Goal: Task Accomplishment & Management: Complete application form

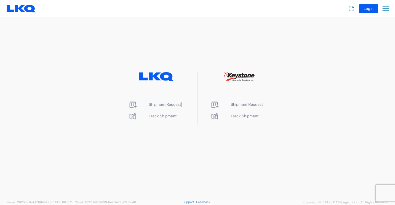
click at [160, 104] on span "Shipment Request" at bounding box center [165, 104] width 32 height 4
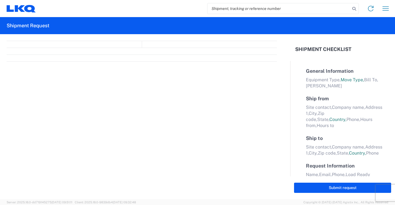
select select "FULL"
select select "LBS"
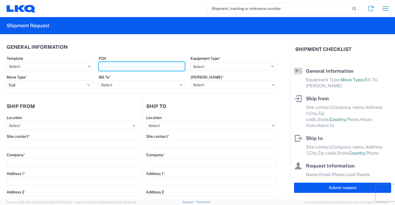
click at [137, 68] on input "PO#" at bounding box center [142, 66] width 86 height 9
type input "41869"
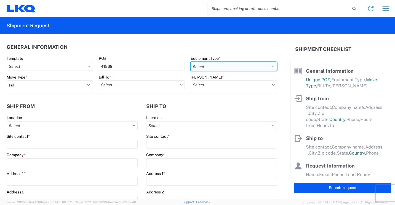
click at [244, 64] on select "Select 53’ Dry Van Flatbed Dropdeck (van) Lowboy (flatbed) Rail" at bounding box center [234, 66] width 86 height 9
select select "STDV"
click at [191, 62] on select "Select 53’ Dry Van Flatbed Dropdeck (van) Lowboy (flatbed) Rail" at bounding box center [234, 66] width 86 height 9
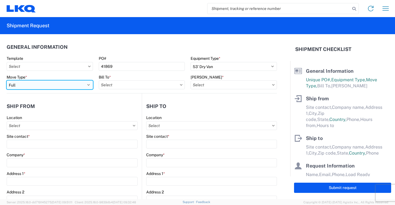
click at [79, 86] on select "Select Full Partial TL" at bounding box center [50, 85] width 86 height 9
select select "PARTIAL_TL"
click at [7, 81] on select "Select Full Partial TL" at bounding box center [50, 85] width 86 height 9
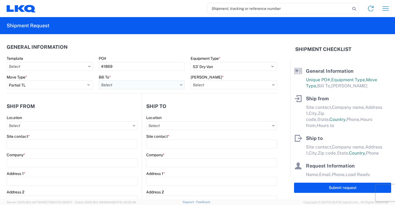
click at [151, 85] on input "Bill To *" at bounding box center [142, 85] width 86 height 9
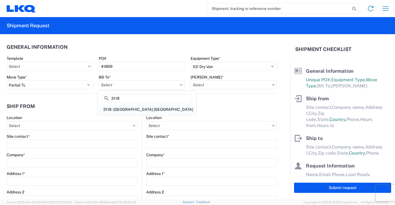
type input "3118"
click at [124, 111] on div "3118 - [GEOGRAPHIC_DATA] [GEOGRAPHIC_DATA]" at bounding box center [147, 109] width 97 height 9
type input "3118 - [GEOGRAPHIC_DATA] [GEOGRAPHIC_DATA]"
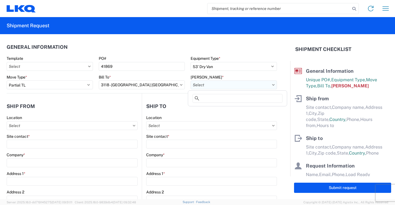
click at [205, 87] on input "[PERSON_NAME] *" at bounding box center [234, 85] width 86 height 9
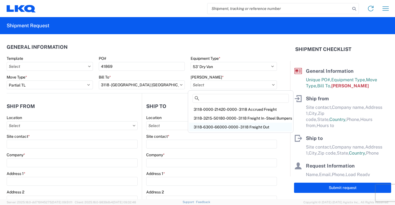
click at [217, 128] on div "3118-6300-66000-0000 - 3118 Freight Out" at bounding box center [240, 127] width 103 height 9
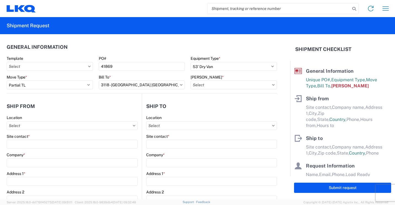
type input "3118-6300-66000-0000 - 3118 Freight Out"
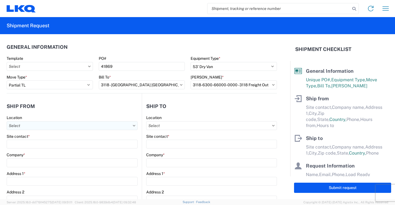
click at [111, 127] on input "Location" at bounding box center [72, 125] width 131 height 9
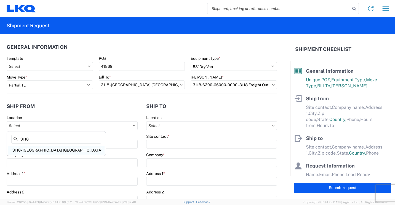
type input "3118"
click at [28, 149] on div "3118 - [GEOGRAPHIC_DATA] [GEOGRAPHIC_DATA]" at bounding box center [56, 150] width 97 height 9
type input "3118 - [GEOGRAPHIC_DATA] [GEOGRAPHIC_DATA]"
type input "LKQ Corporation"
type input "[STREET_ADDRESS]"
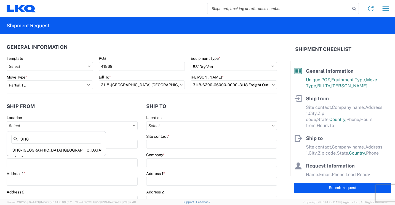
type input "Brainerd"
type input "56401"
select select "MN"
select select "US"
type input "07:00"
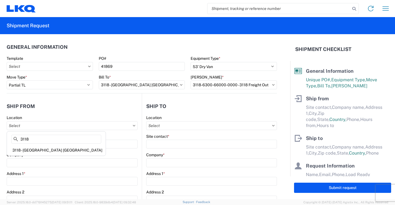
type input "16:30"
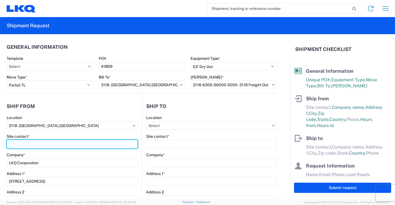
click at [43, 144] on input "Site contact *" at bounding box center [72, 144] width 131 height 9
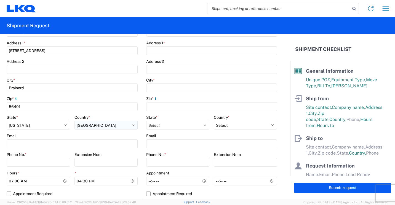
scroll to position [138, 0]
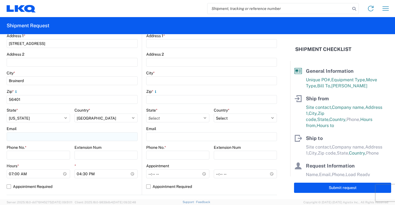
type input "[PERSON_NAME]"
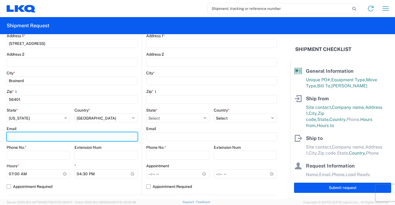
click at [55, 139] on input "Email" at bounding box center [72, 136] width 131 height 9
type input "[EMAIL_ADDRESS][DOMAIN_NAME]"
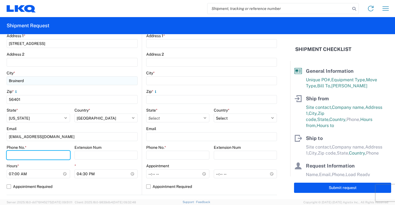
type input "2182973820"
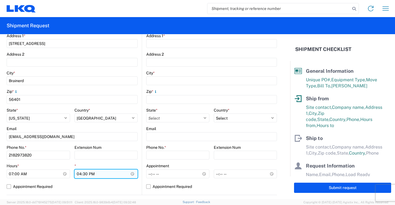
click at [79, 176] on input "16:30" at bounding box center [105, 174] width 63 height 9
type input "13:30"
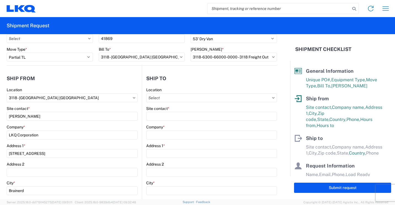
scroll to position [28, 0]
click at [240, 99] on input "Location" at bounding box center [211, 98] width 131 height 9
type input "063"
click at [167, 122] on div "3063 - [GEOGRAPHIC_DATA]" at bounding box center [194, 122] width 97 height 9
type input "3063 - [GEOGRAPHIC_DATA]"
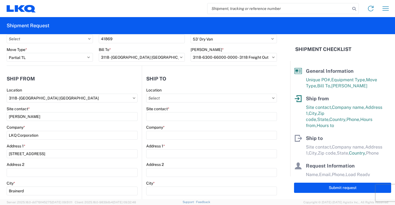
type input "[GEOGRAPHIC_DATA]"
type input "[STREET_ADDRESS]"
type input "Ste 200"
type input "[GEOGRAPHIC_DATA]"
type input "75050"
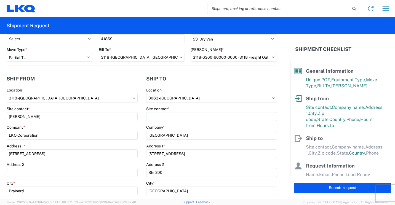
select select "US"
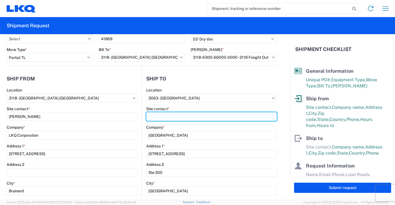
click at [172, 116] on input "Site contact *" at bounding box center [211, 116] width 131 height 9
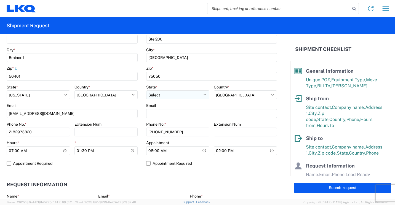
scroll to position [165, 0]
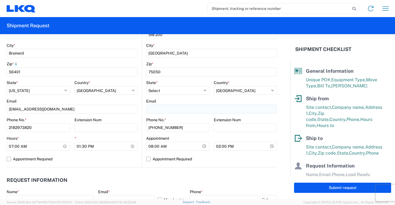
type input "[PERSON_NAME]"
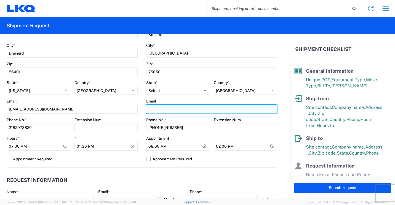
click at [199, 112] on input "Email" at bounding box center [211, 109] width 131 height 9
type input "[EMAIL_ADDRESS][DOMAIN_NAME]"
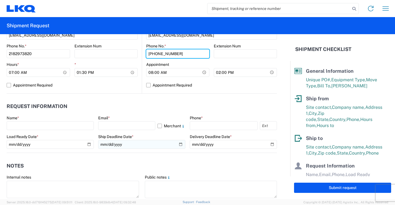
scroll to position [248, 0]
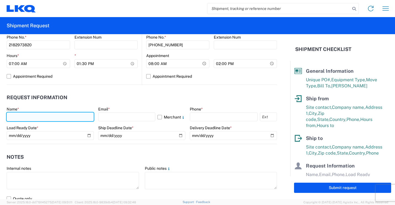
click at [45, 116] on input "text" at bounding box center [50, 117] width 87 height 9
type input "[PERSON_NAME]"
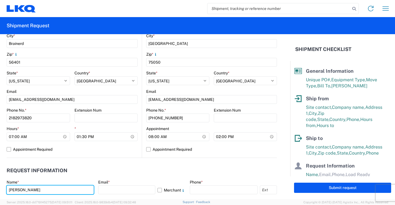
scroll to position [165, 0]
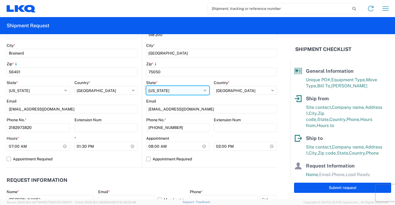
click at [196, 90] on select "Select [US_STATE] [US_STATE] [US_STATE] [US_STATE] Armed Forces Americas Armed …" at bounding box center [177, 90] width 63 height 9
select select "[GEOGRAPHIC_DATA]"
click at [146, 86] on select "Select [US_STATE] [US_STATE] [US_STATE] [US_STATE] Armed Forces Americas Armed …" at bounding box center [177, 90] width 63 height 9
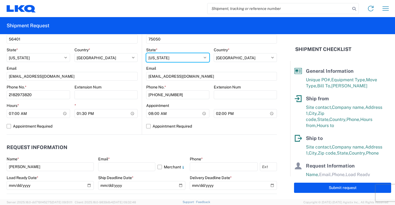
scroll to position [221, 0]
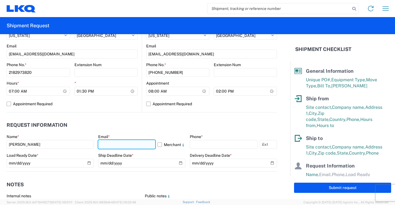
click at [140, 146] on input "text" at bounding box center [126, 144] width 57 height 9
type input "[EMAIL_ADDRESS][DOMAIN_NAME]"
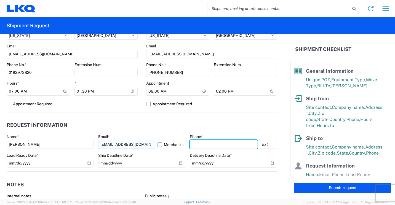
type input "2182973820"
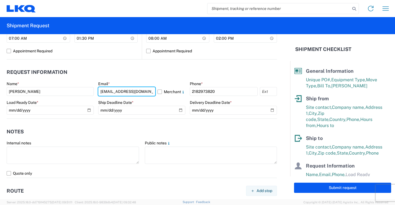
scroll to position [276, 0]
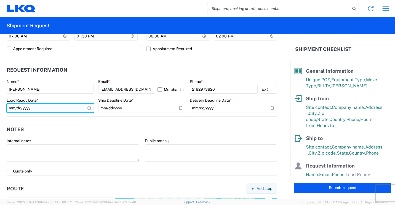
click at [87, 109] on input "date" at bounding box center [50, 108] width 87 height 9
type input "[DATE]"
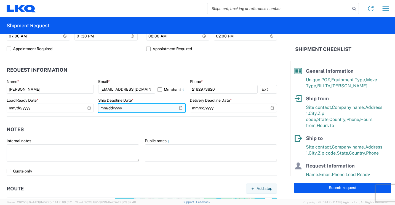
click at [177, 106] on input "date" at bounding box center [141, 108] width 87 height 9
type input "[DATE]"
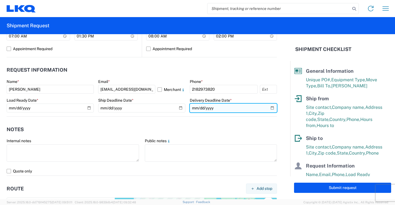
click at [268, 108] on input "date" at bounding box center [233, 108] width 87 height 9
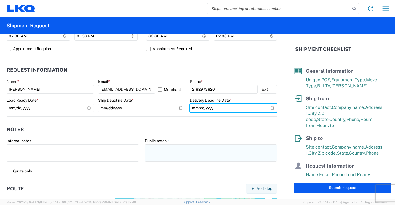
type input "[DATE]"
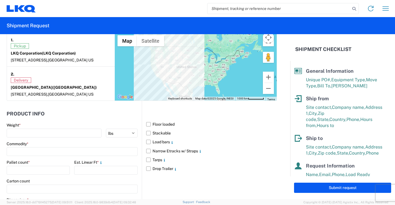
scroll to position [469, 0]
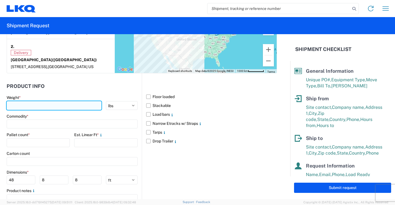
click at [71, 110] on input "number" at bounding box center [54, 105] width 95 height 9
type input "3742"
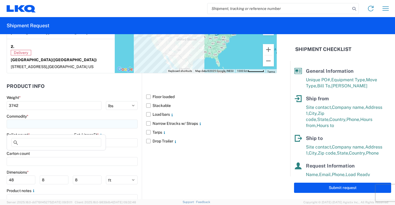
click at [44, 128] on input at bounding box center [72, 124] width 131 height 9
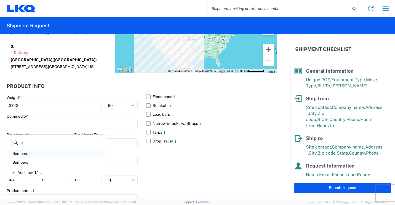
type input "b"
click at [31, 155] on div "Bumpers" at bounding box center [56, 153] width 97 height 9
type input "Bumpers"
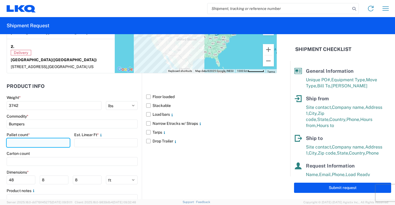
click at [38, 146] on input "number" at bounding box center [38, 142] width 63 height 9
type input "4"
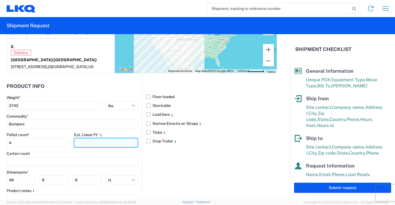
click at [99, 147] on input "number" at bounding box center [105, 142] width 63 height 9
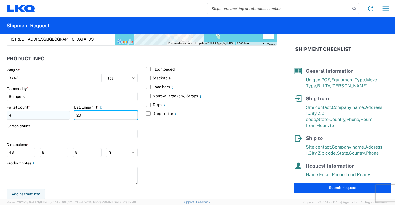
scroll to position [501, 0]
type input "20"
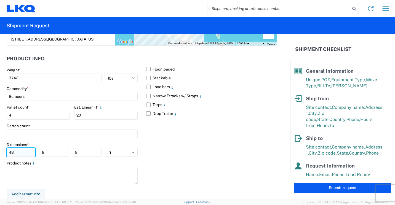
click at [28, 152] on input "48" at bounding box center [21, 152] width 29 height 9
type input "4"
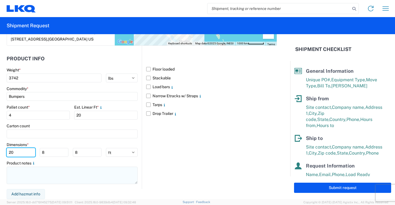
type input "20"
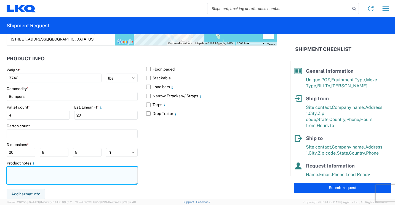
click at [59, 173] on textarea at bounding box center [72, 175] width 131 height 17
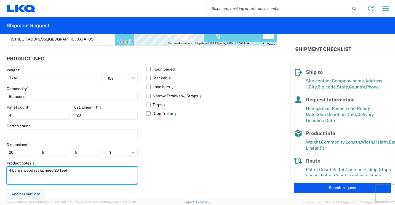
scroll to position [74, 0]
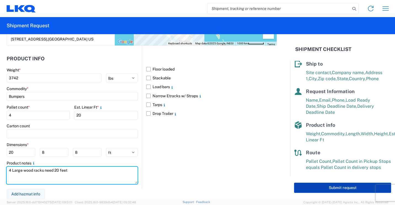
type textarea "4 Large wood racks need 20 feet"
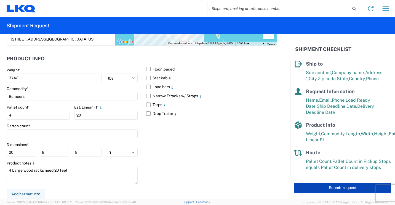
click at [327, 188] on button "Submit request" at bounding box center [342, 188] width 97 height 10
select select "US"
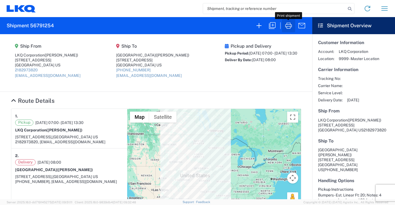
click at [289, 26] on icon "button" at bounding box center [288, 26] width 7 height 6
